Goal: Use online tool/utility

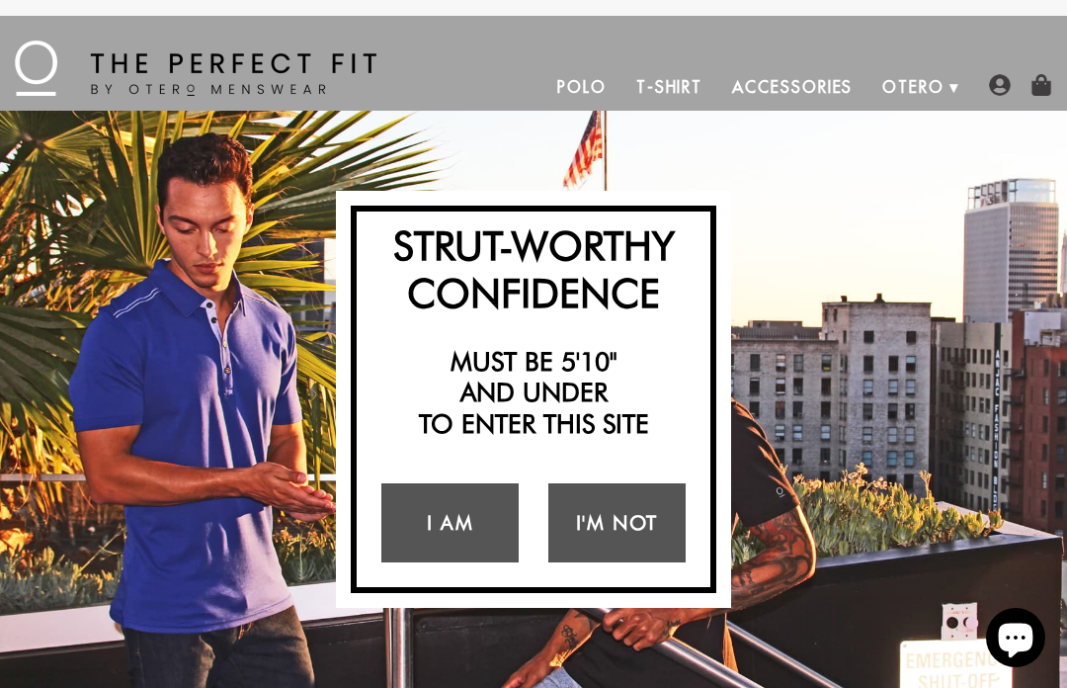
click at [495, 527] on link "I Am" at bounding box center [449, 522] width 137 height 79
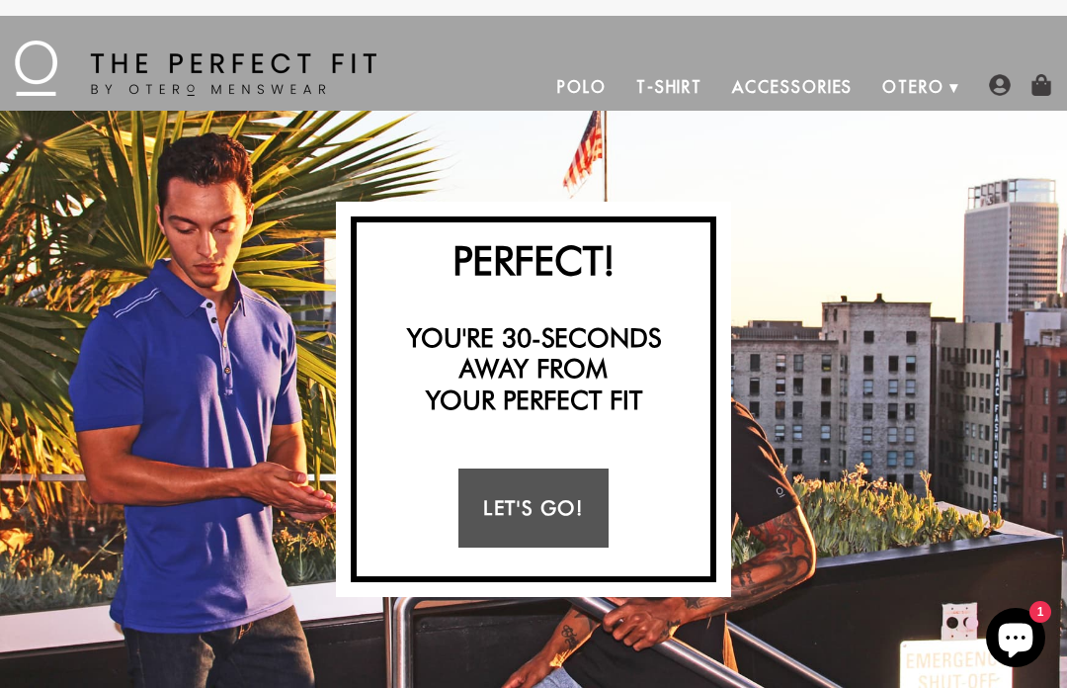
click at [555, 522] on link "Let's Go!" at bounding box center [533, 507] width 149 height 79
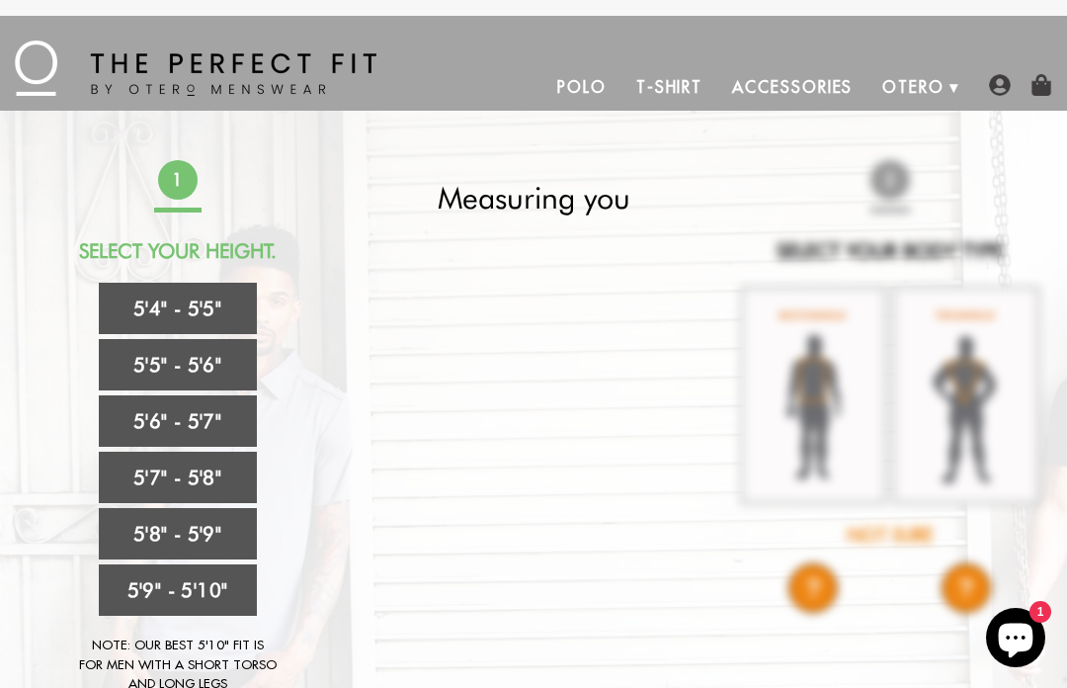
click at [217, 384] on link "5'5" - 5'6"" at bounding box center [178, 364] width 158 height 51
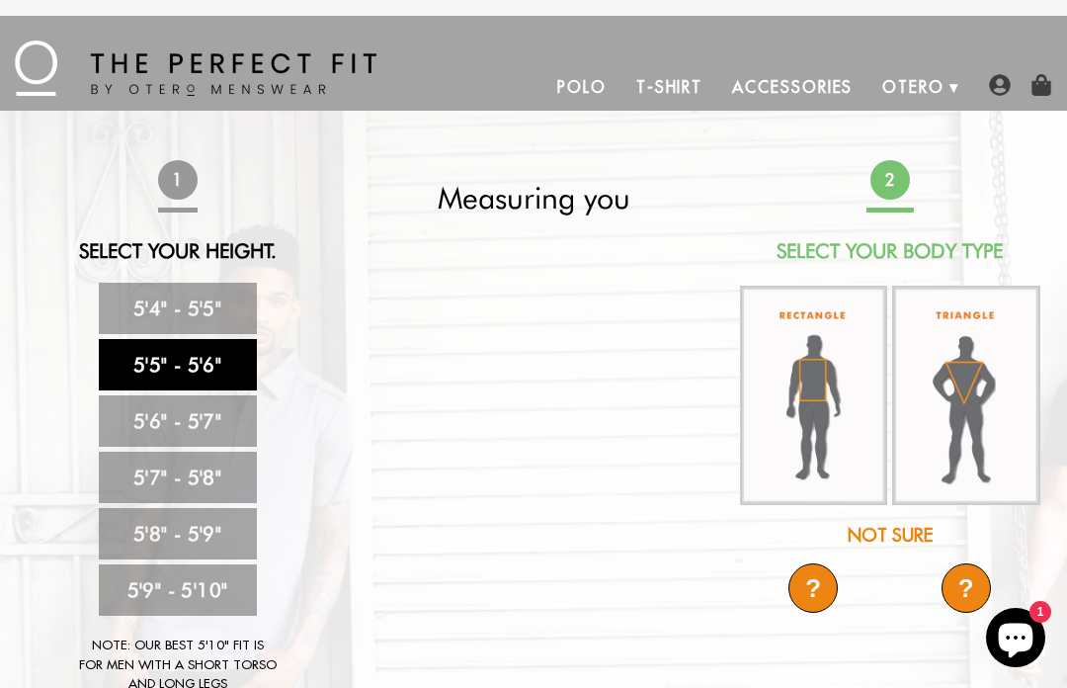
click at [845, 410] on img at bounding box center [814, 395] width 148 height 219
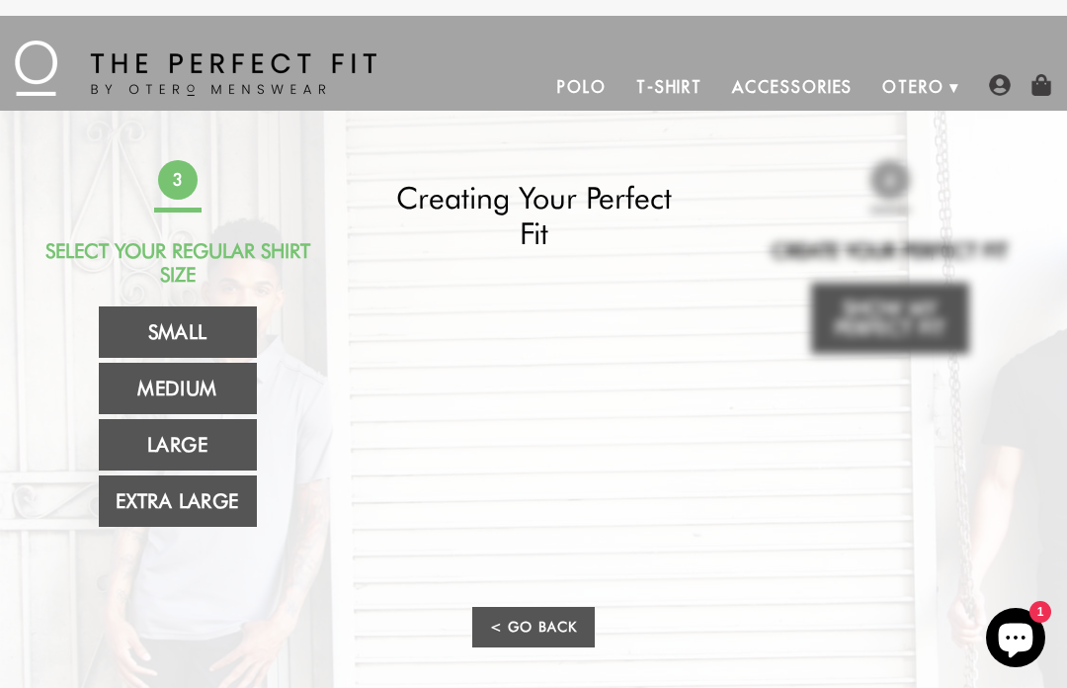
click at [260, 583] on div "3 Select Your Regular Shirt Size Small Medium Large Extra Large Creating Your P…" at bounding box center [534, 418] width 1018 height 517
click at [223, 509] on link "Extra Large" at bounding box center [178, 500] width 158 height 51
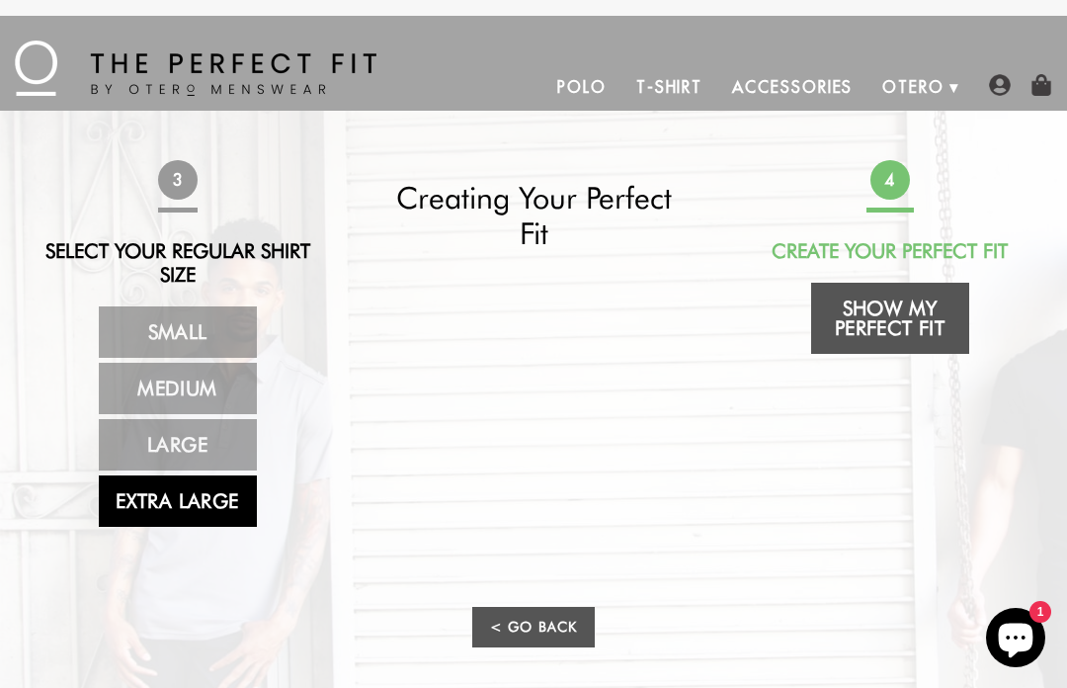
click at [909, 325] on link "Show My Perfect Fit" at bounding box center [890, 318] width 158 height 71
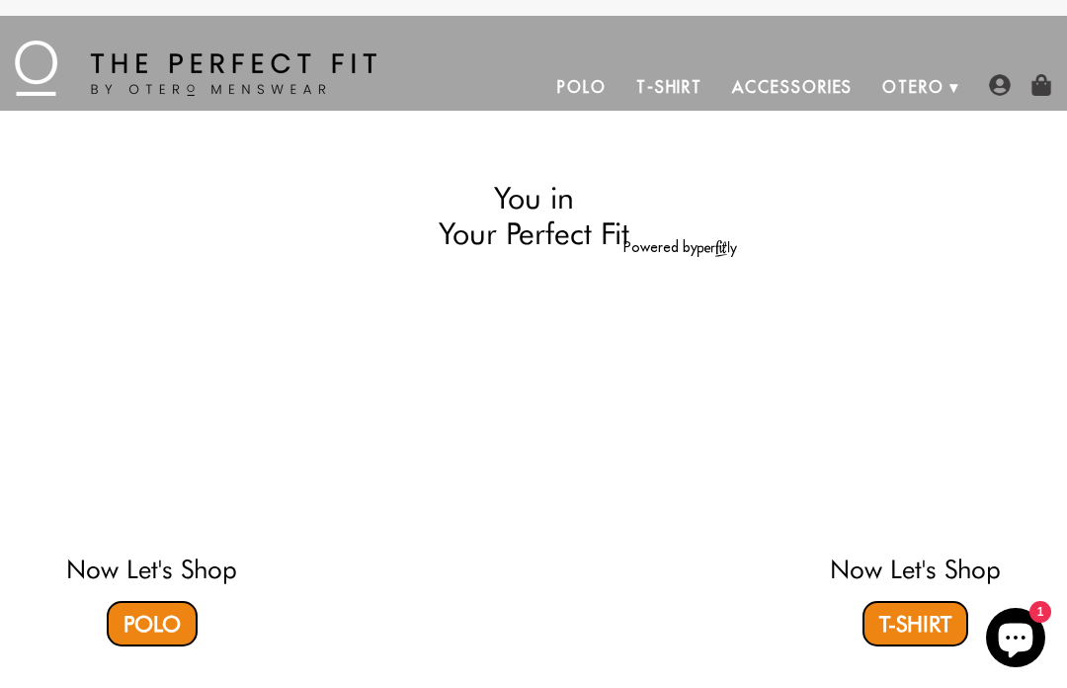
select select "55-56"
select select "XL"
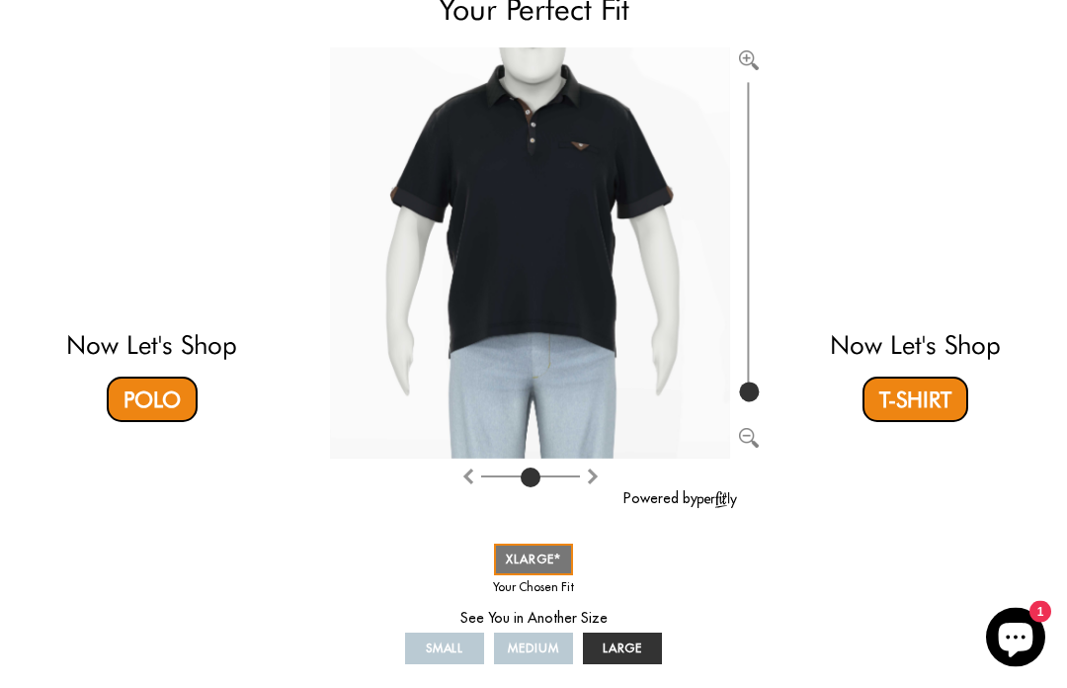
scroll to position [224, 0]
click at [636, 643] on span "LARGE" at bounding box center [623, 647] width 41 height 15
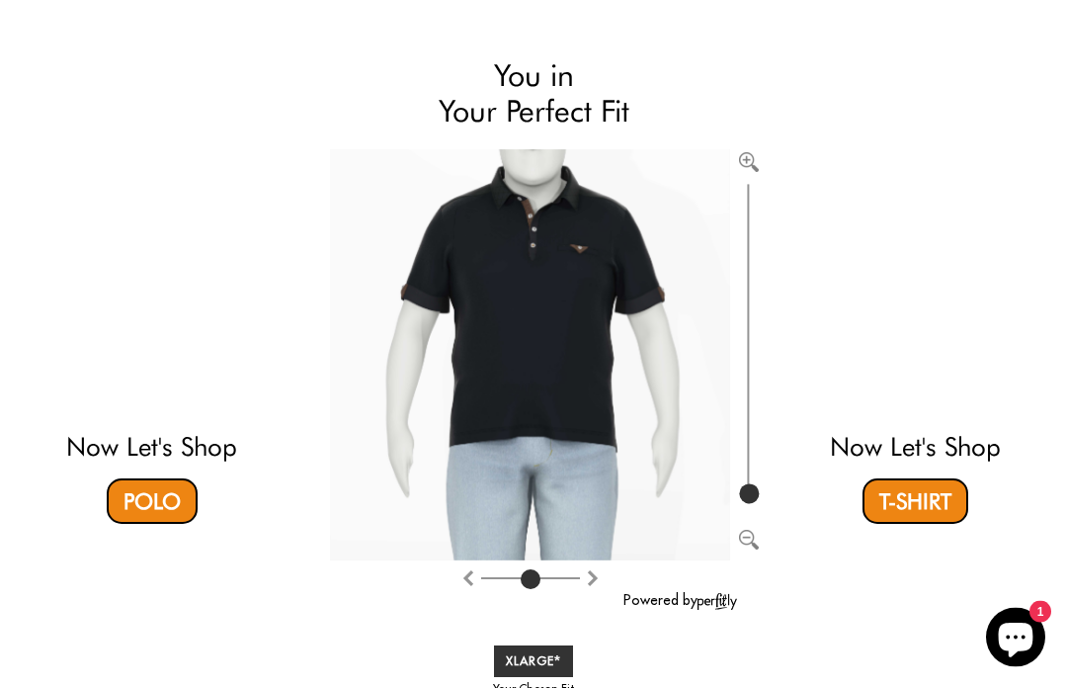
scroll to position [0, 0]
